Goal: Information Seeking & Learning: Check status

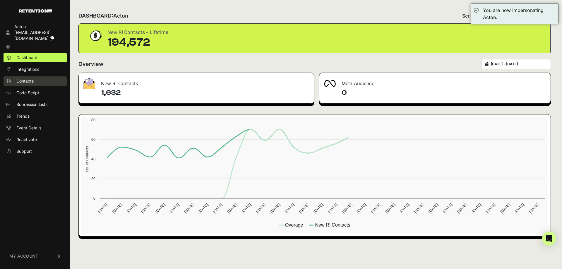
click at [34, 77] on link "Contacts" at bounding box center [35, 80] width 63 height 9
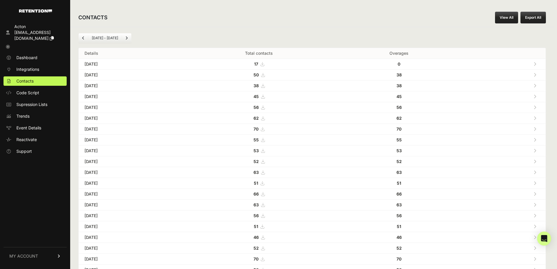
click at [507, 16] on link "View All" at bounding box center [506, 18] width 23 height 12
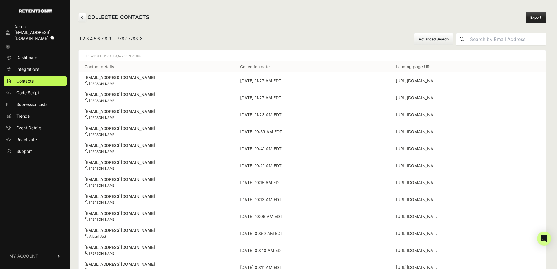
click at [450, 37] on button "Advanced Search" at bounding box center [434, 39] width 40 height 12
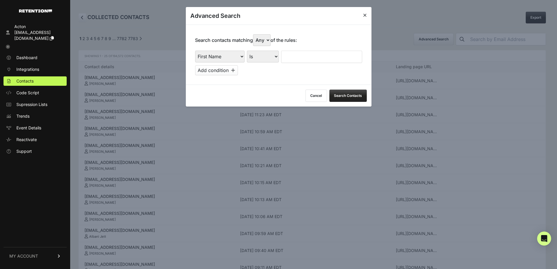
click at [225, 59] on select "First Name Last Name State City Email Email Domain Landing Domain Landing Page …" at bounding box center [219, 57] width 49 height 12
select select "file_date"
click at [195, 51] on select "First Name Last Name State City Email Email Domain Landing Domain Landing Page …" at bounding box center [219, 57] width 49 height 12
click at [258, 60] on select "Is on Is between" at bounding box center [263, 57] width 32 height 12
select select "is_between"
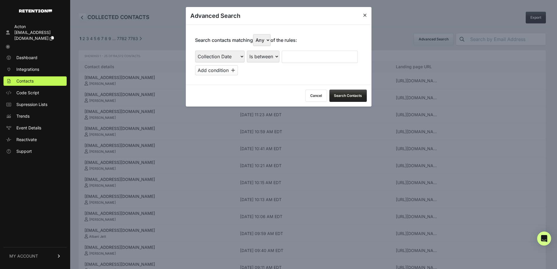
click at [247, 51] on select "Is on Is between" at bounding box center [263, 57] width 32 height 12
click at [287, 61] on input "text" at bounding box center [297, 57] width 31 height 12
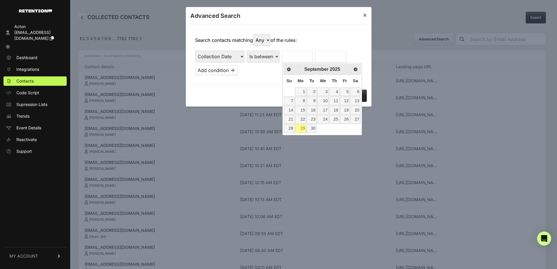
click at [287, 84] on th "Su" at bounding box center [289, 81] width 11 height 12
click at [297, 116] on link "22" at bounding box center [300, 119] width 11 height 8
type input "[DATE]"
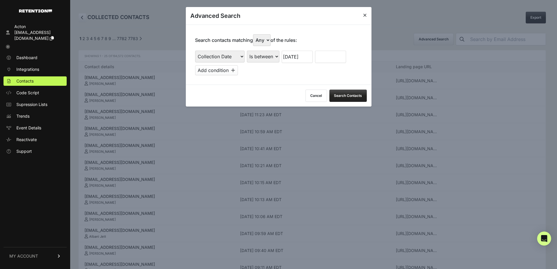
click at [332, 59] on input "text" at bounding box center [330, 57] width 31 height 12
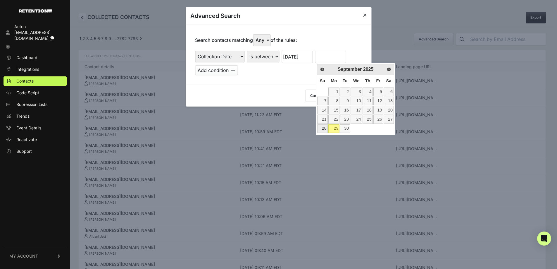
click at [322, 131] on link "28" at bounding box center [322, 128] width 10 height 8
type input "[DATE]"
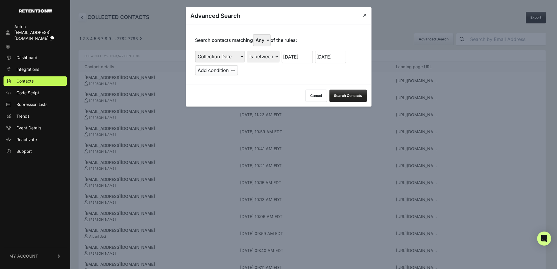
click at [347, 96] on button "Search Contacts" at bounding box center [347, 96] width 37 height 12
